Goal: Navigation & Orientation: Go to known website

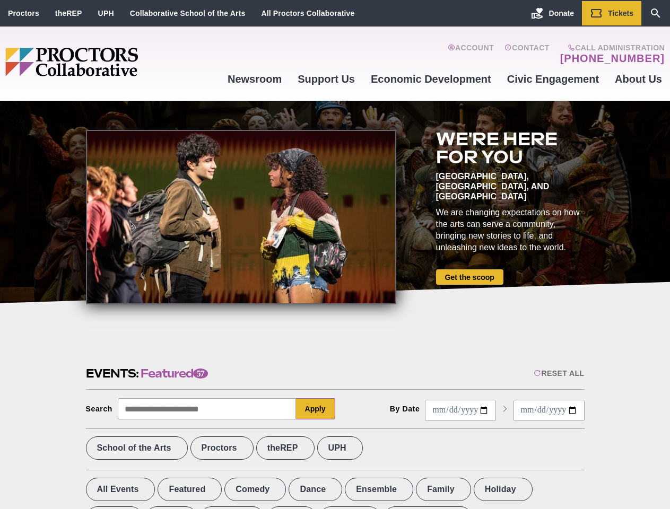
click at [335, 255] on div at bounding box center [241, 217] width 310 height 175
click at [558, 374] on div "Reset All" at bounding box center [559, 373] width 50 height 8
click at [316, 409] on button "Apply" at bounding box center [315, 409] width 39 height 21
